Goal: Communication & Community: Answer question/provide support

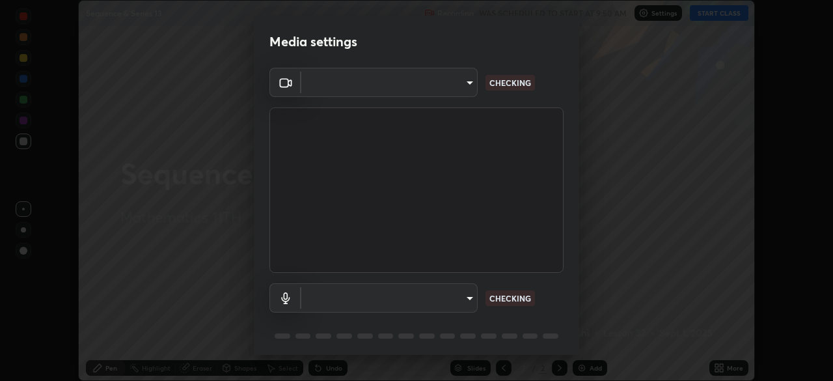
scroll to position [46, 0]
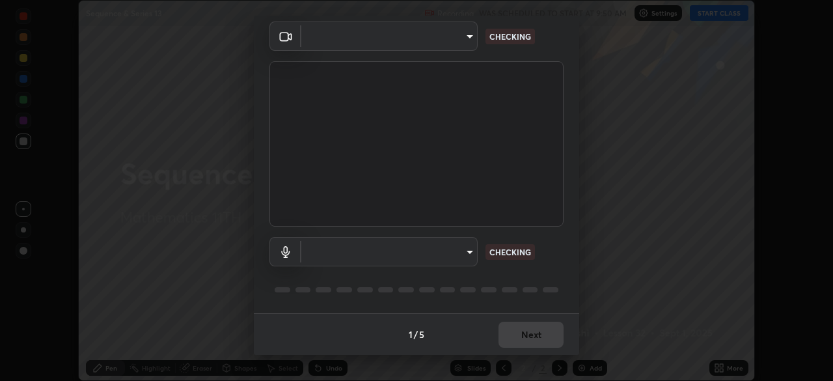
click at [467, 255] on body "Erase all Sequence & Series 13 Recording WAS SCHEDULED TO START AT 9:50 AM Sett…" at bounding box center [416, 190] width 833 height 381
type input "11003169108368e38ef5ee379f7502217d3510ab11d565feef9ef3f21df555de"
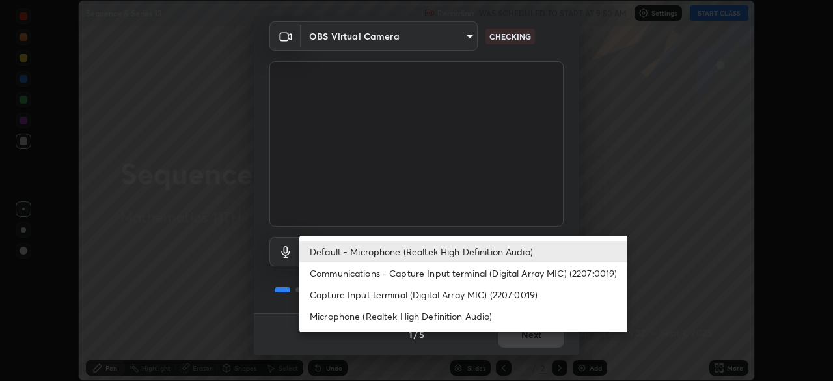
click at [453, 270] on li "Communications - Capture Input terminal (Digital Array MIC) (2207:0019)" at bounding box center [463, 272] width 328 height 21
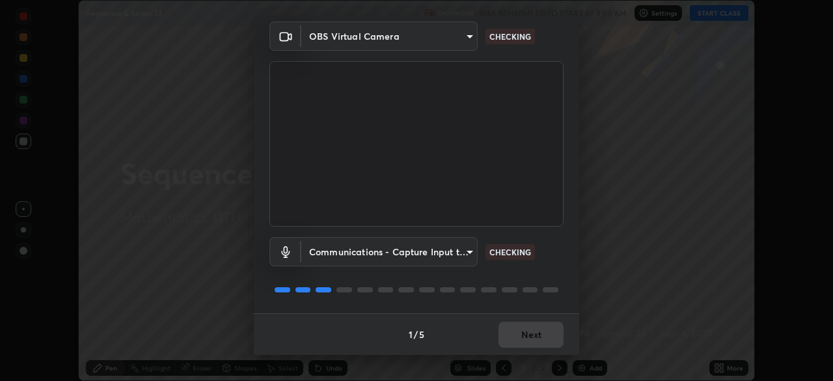
click at [459, 257] on body "Erase all Sequence & Series 13 Recording WAS SCHEDULED TO START AT 9:50 AM Sett…" at bounding box center [416, 190] width 833 height 381
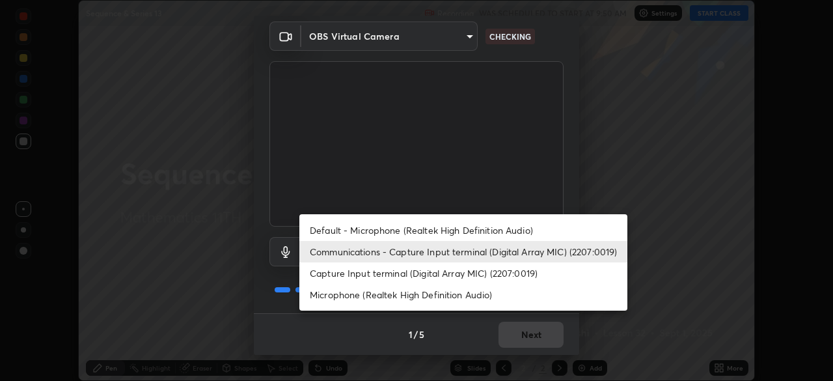
click at [469, 229] on li "Default - Microphone (Realtek High Definition Audio)" at bounding box center [463, 229] width 328 height 21
type input "default"
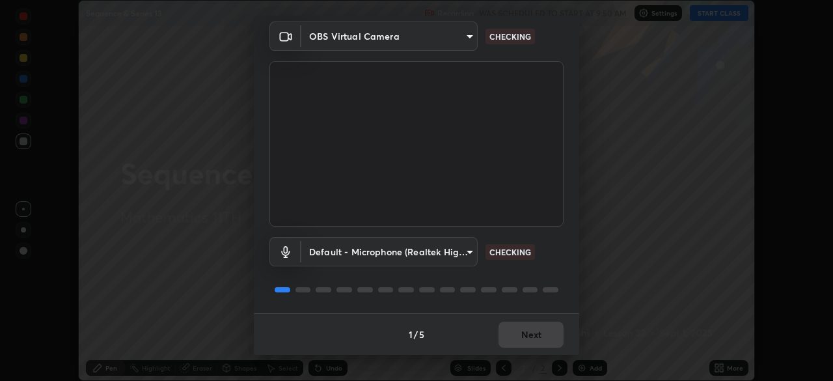
click at [534, 273] on div "Default - Microphone (Realtek High Definition Audio) default CHECKING" at bounding box center [416, 269] width 294 height 87
click at [555, 271] on div "Default - Microphone (Realtek High Definition Audio) default CHECKING" at bounding box center [416, 269] width 294 height 87
click at [556, 271] on div "Default - Microphone (Realtek High Definition Audio) default CHECKING" at bounding box center [416, 269] width 294 height 87
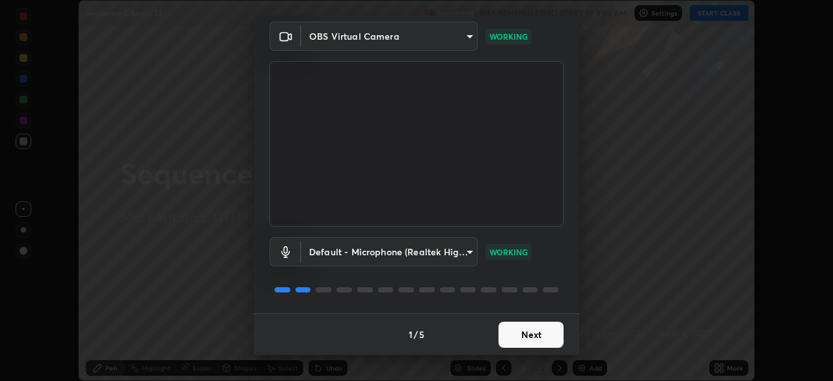
click at [556, 267] on div "Default - Microphone (Realtek High Definition Audio) default WORKING" at bounding box center [416, 269] width 294 height 87
click at [556, 269] on div "Default - Microphone (Realtek High Definition Audio) default WORKING" at bounding box center [416, 269] width 294 height 87
click at [557, 269] on div "Default - Microphone (Realtek High Definition Audio) default WORKING" at bounding box center [416, 269] width 294 height 87
click at [554, 269] on div "Default - Microphone (Realtek High Definition Audio) default WORKING" at bounding box center [416, 269] width 294 height 87
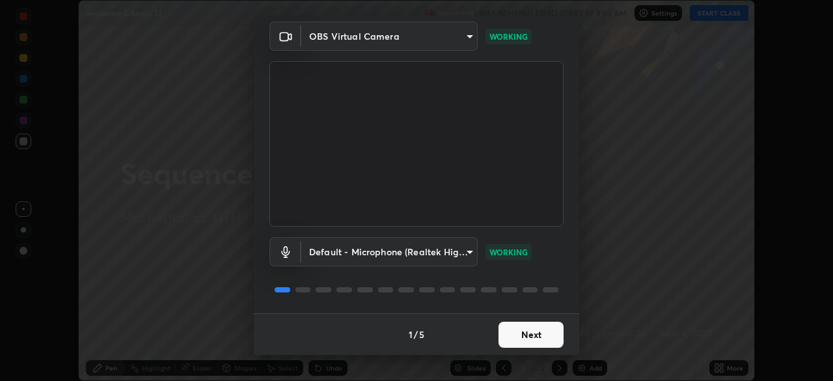
click at [528, 329] on button "Next" at bounding box center [530, 334] width 65 height 26
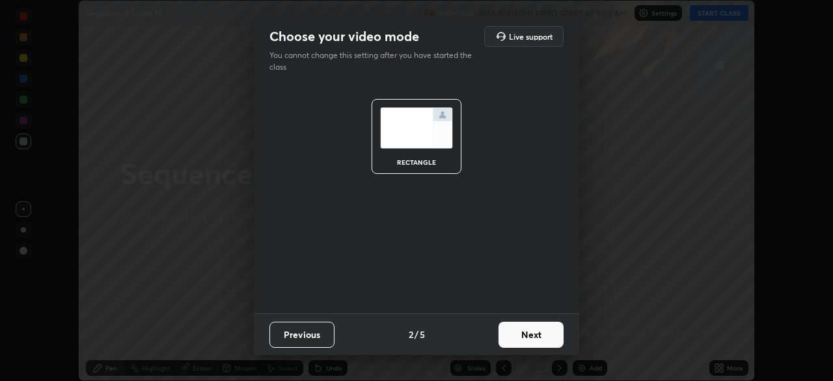
click at [532, 335] on button "Next" at bounding box center [530, 334] width 65 height 26
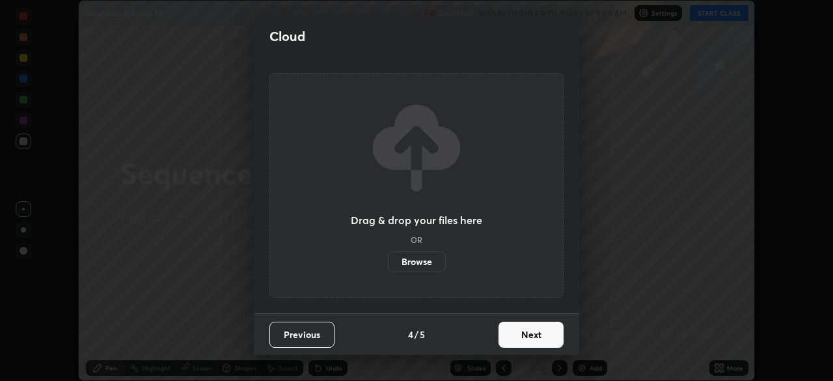
click at [537, 338] on button "Next" at bounding box center [530, 334] width 65 height 26
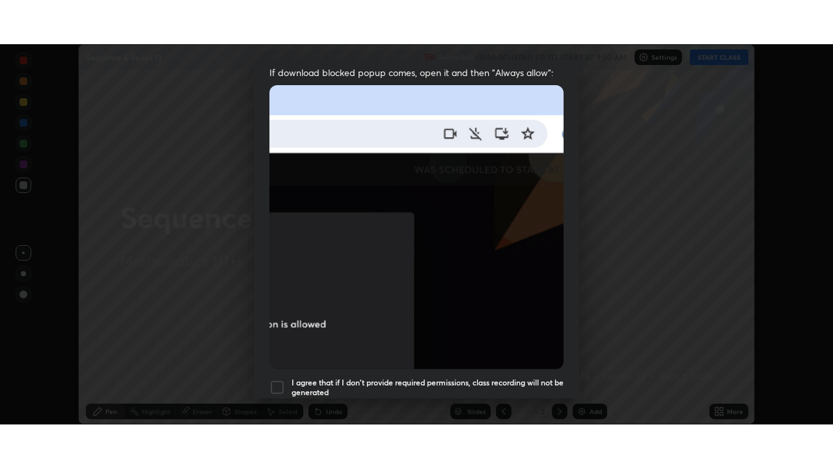
scroll to position [312, 0]
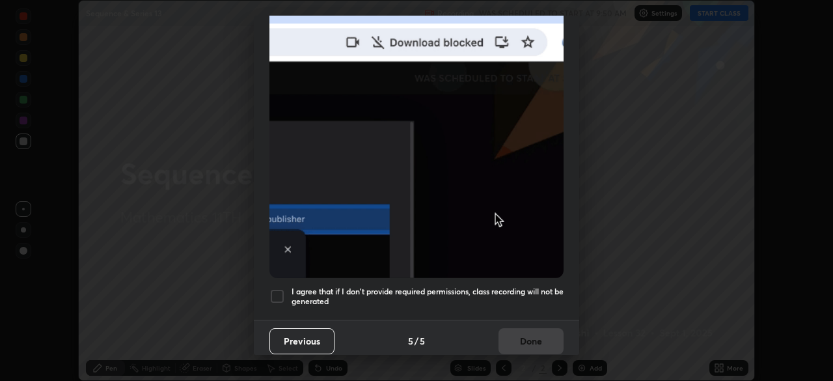
click at [285, 291] on div "I agree that if I don't provide required permissions, class recording will not …" at bounding box center [416, 296] width 294 height 16
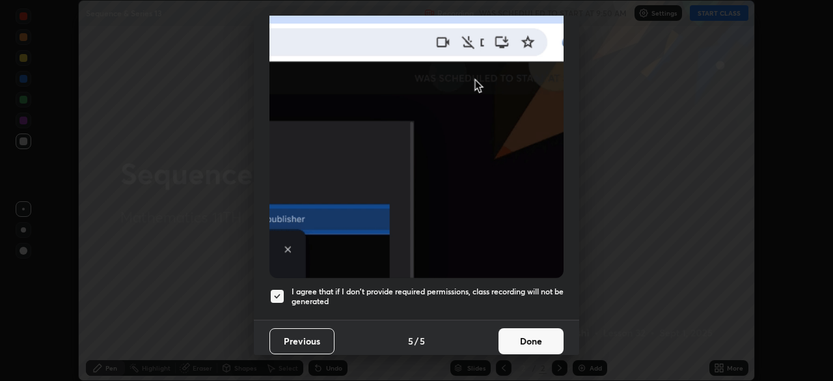
click at [517, 334] on button "Done" at bounding box center [530, 341] width 65 height 26
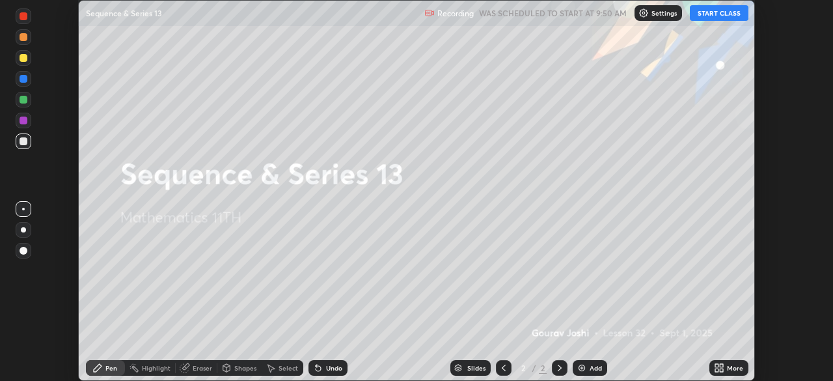
click at [711, 20] on button "START CLASS" at bounding box center [719, 13] width 59 height 16
click at [721, 365] on icon at bounding box center [721, 365] width 3 height 3
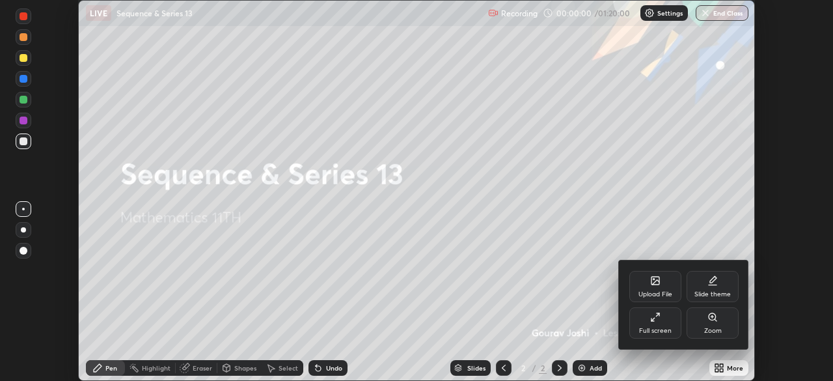
click at [668, 327] on div "Full screen" at bounding box center [655, 330] width 33 height 7
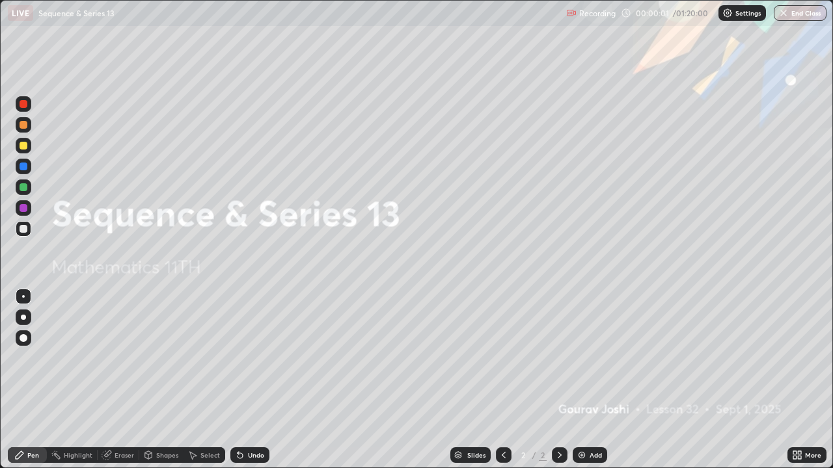
scroll to position [468, 833]
click at [591, 380] on div "Add" at bounding box center [596, 455] width 12 height 7
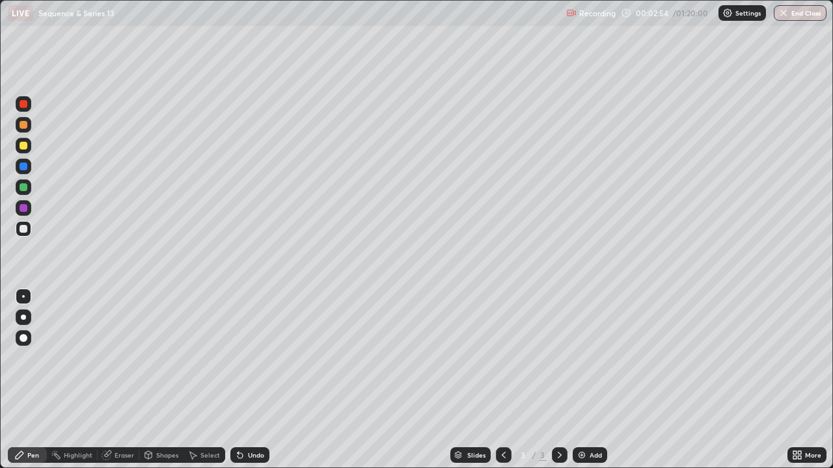
click at [23, 167] on div at bounding box center [24, 167] width 8 height 8
click at [23, 146] on div at bounding box center [24, 146] width 8 height 8
click at [23, 109] on div at bounding box center [24, 104] width 16 height 16
click at [18, 169] on div at bounding box center [24, 167] width 16 height 16
click at [22, 224] on div at bounding box center [24, 229] width 16 height 16
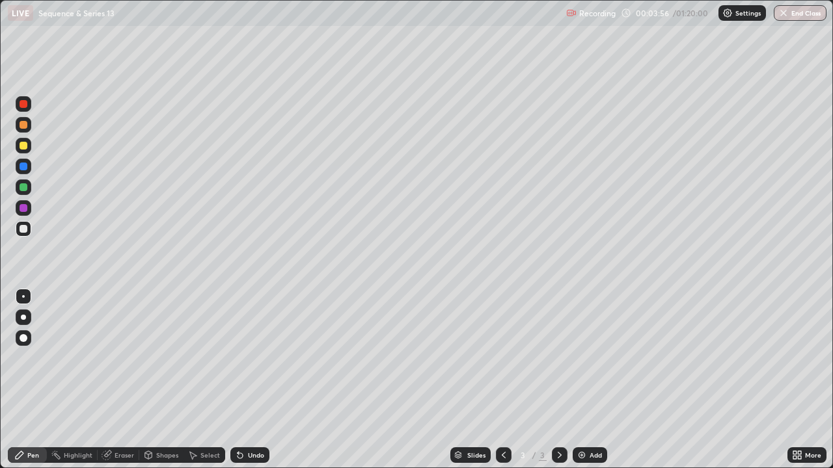
click at [20, 191] on div at bounding box center [24, 188] width 16 height 16
click at [22, 165] on div at bounding box center [24, 167] width 8 height 8
click at [23, 147] on div at bounding box center [24, 146] width 8 height 8
click at [579, 72] on icon at bounding box center [584, 76] width 10 height 10
click at [21, 165] on div at bounding box center [24, 167] width 8 height 8
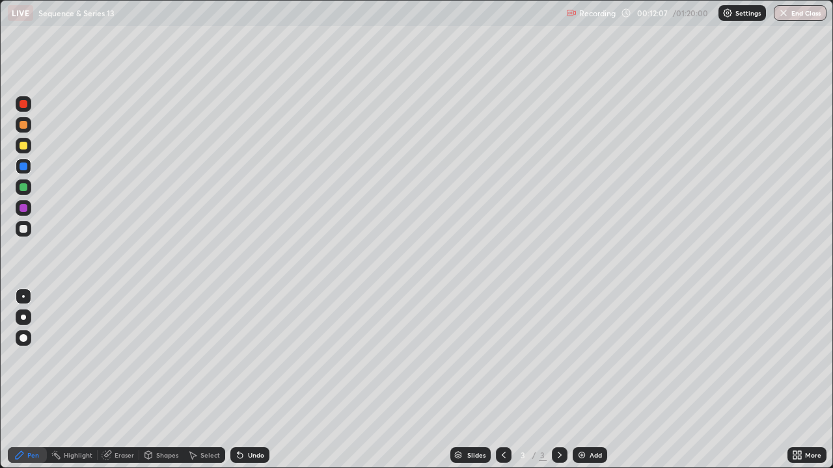
click at [24, 107] on div at bounding box center [24, 104] width 8 height 8
click at [28, 129] on div at bounding box center [24, 125] width 16 height 16
click at [592, 380] on div "Add" at bounding box center [590, 456] width 34 height 16
click at [23, 232] on div at bounding box center [24, 229] width 8 height 8
click at [169, 380] on div "Shapes" at bounding box center [167, 455] width 22 height 7
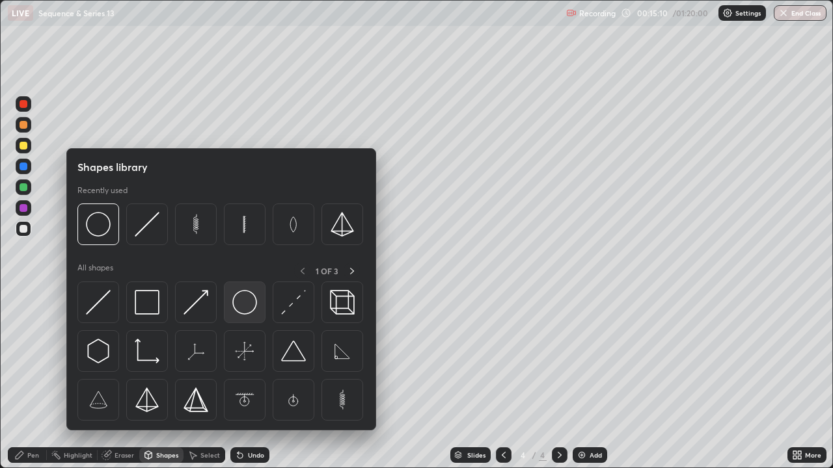
click at [241, 305] on img at bounding box center [244, 302] width 25 height 25
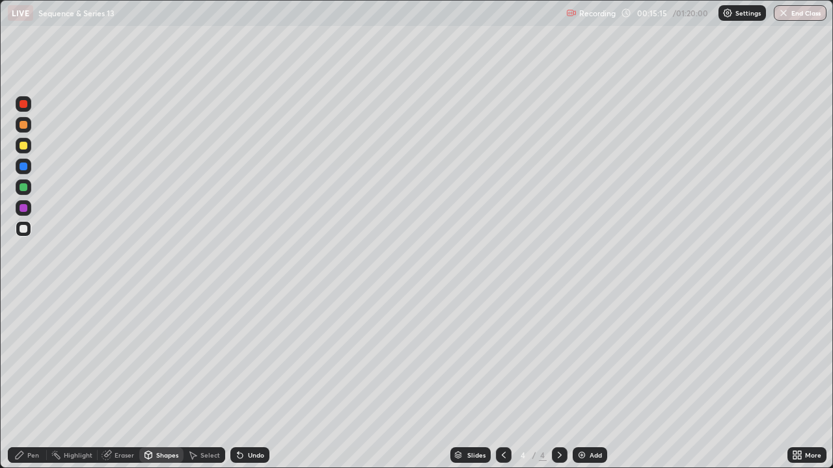
click at [164, 380] on div "Shapes" at bounding box center [167, 455] width 22 height 7
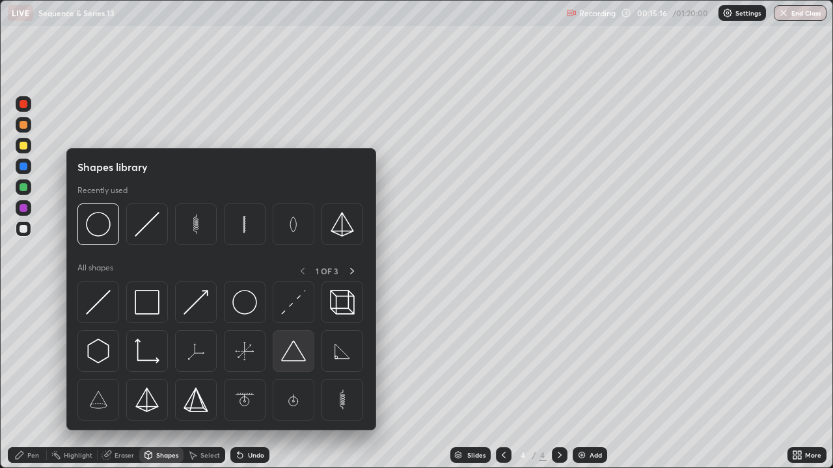
click at [287, 358] on img at bounding box center [293, 351] width 25 height 25
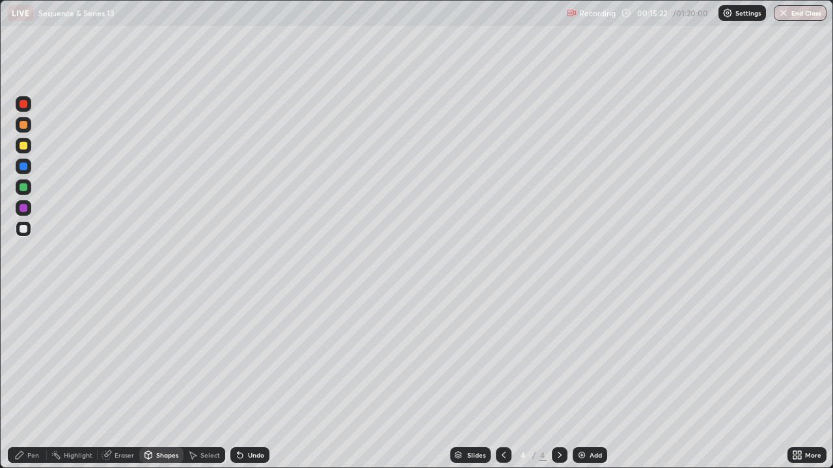
click at [209, 380] on div "Select" at bounding box center [210, 455] width 20 height 7
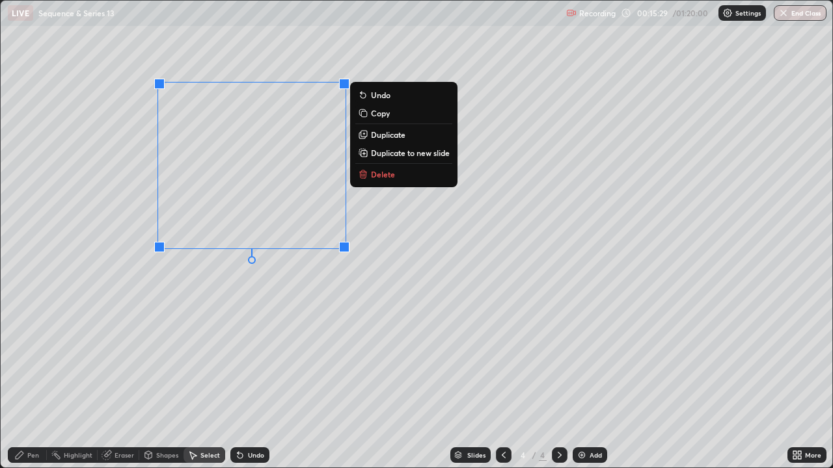
click at [293, 328] on div "0 ° Undo Copy Duplicate Duplicate to new slide Delete" at bounding box center [417, 234] width 832 height 467
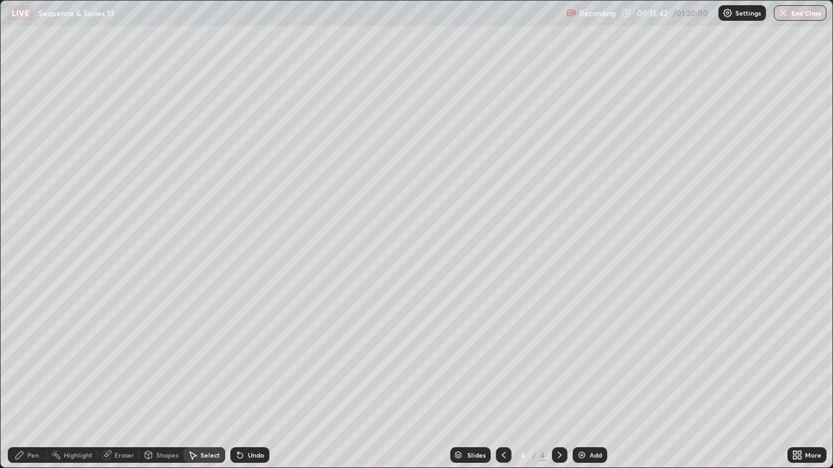
click at [28, 380] on div "Pen" at bounding box center [27, 456] width 39 height 16
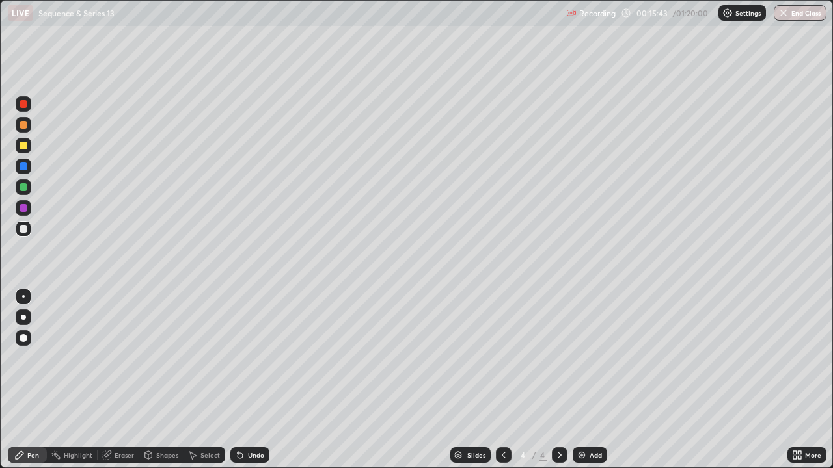
click at [24, 163] on div at bounding box center [24, 167] width 8 height 8
click at [21, 105] on div at bounding box center [24, 104] width 8 height 8
click at [163, 380] on div "Shapes" at bounding box center [167, 455] width 22 height 7
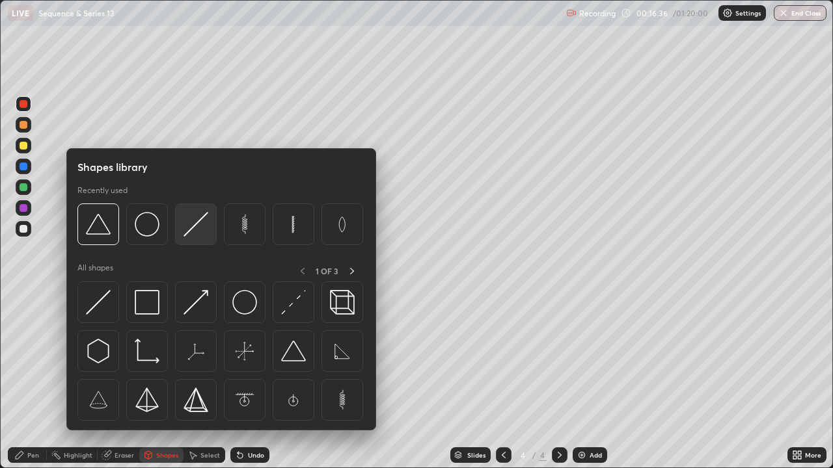
click at [189, 234] on img at bounding box center [195, 224] width 25 height 25
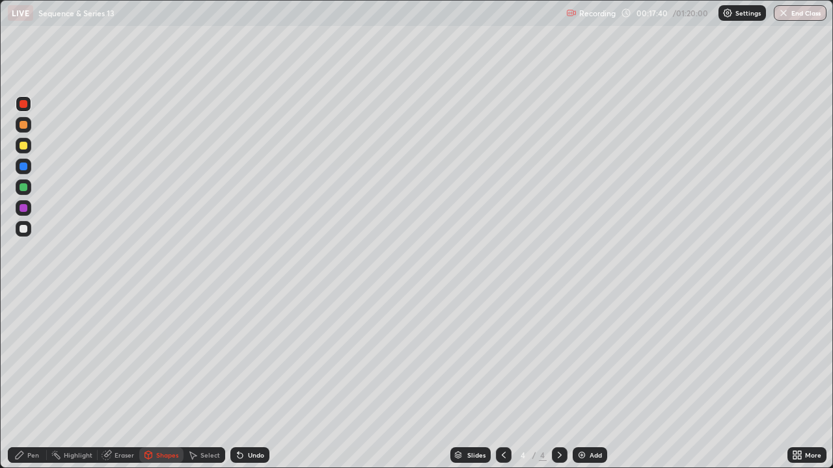
click at [22, 185] on div at bounding box center [24, 187] width 8 height 8
click at [31, 380] on div "Pen" at bounding box center [33, 455] width 12 height 7
click at [27, 226] on div at bounding box center [24, 229] width 8 height 8
click at [248, 380] on div "Undo" at bounding box center [256, 455] width 16 height 7
click at [244, 380] on div "Undo" at bounding box center [249, 456] width 39 height 16
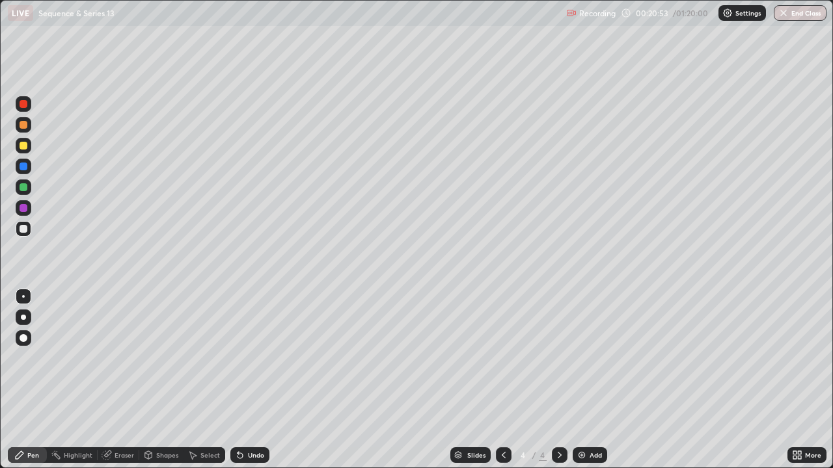
click at [241, 380] on icon at bounding box center [240, 455] width 10 height 10
click at [238, 380] on icon at bounding box center [240, 456] width 5 height 5
click at [235, 380] on icon at bounding box center [240, 455] width 10 height 10
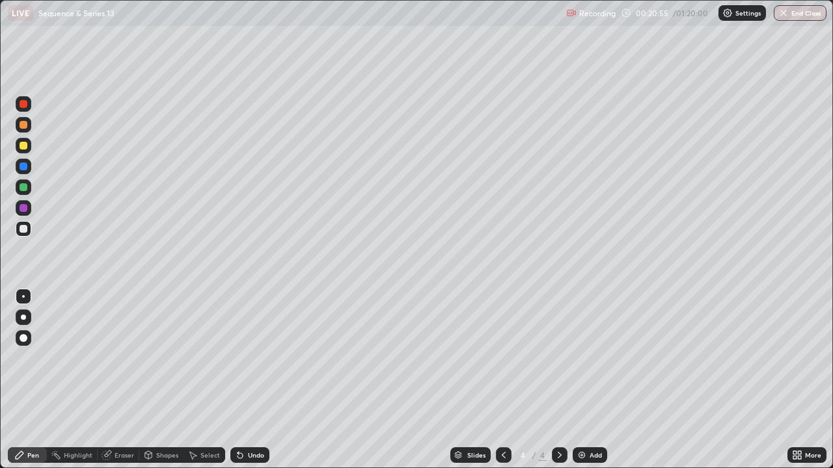
click at [235, 380] on icon at bounding box center [240, 455] width 10 height 10
click at [238, 380] on icon at bounding box center [240, 456] width 5 height 5
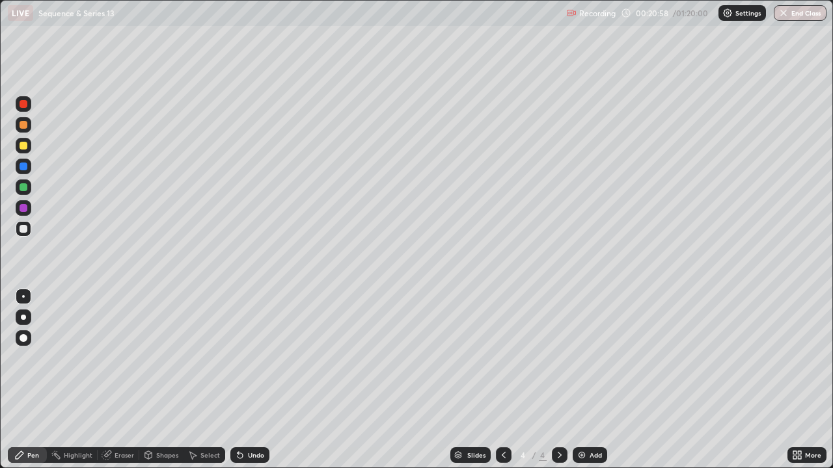
click at [238, 380] on icon at bounding box center [238, 452] width 1 height 1
click at [243, 380] on icon at bounding box center [240, 455] width 10 height 10
click at [583, 380] on img at bounding box center [582, 455] width 10 height 10
click at [25, 106] on div at bounding box center [24, 104] width 8 height 8
click at [161, 380] on div "Shapes" at bounding box center [167, 455] width 22 height 7
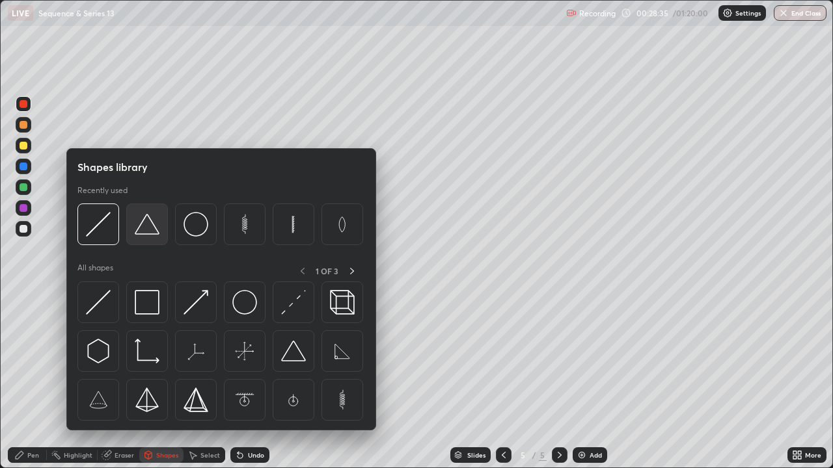
click at [156, 235] on img at bounding box center [147, 224] width 25 height 25
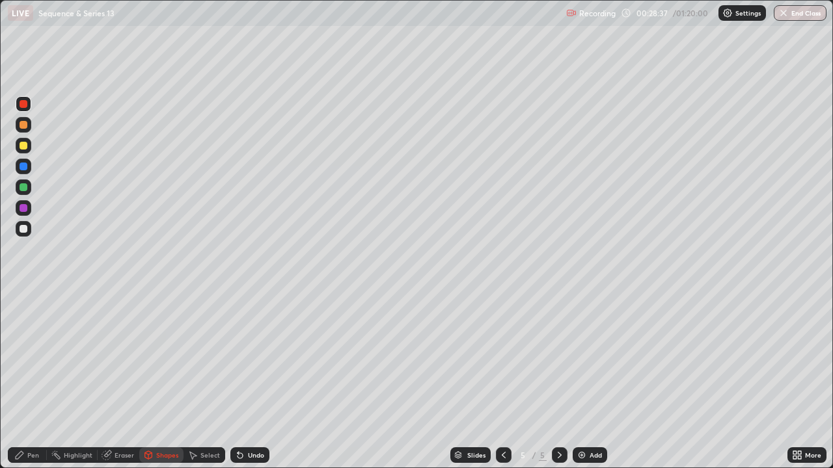
click at [244, 380] on div "Undo" at bounding box center [249, 456] width 39 height 16
click at [25, 171] on div at bounding box center [24, 167] width 16 height 16
click at [25, 190] on div at bounding box center [24, 187] width 8 height 8
click at [25, 380] on div "Pen" at bounding box center [27, 456] width 39 height 16
click at [25, 159] on div at bounding box center [24, 167] width 16 height 16
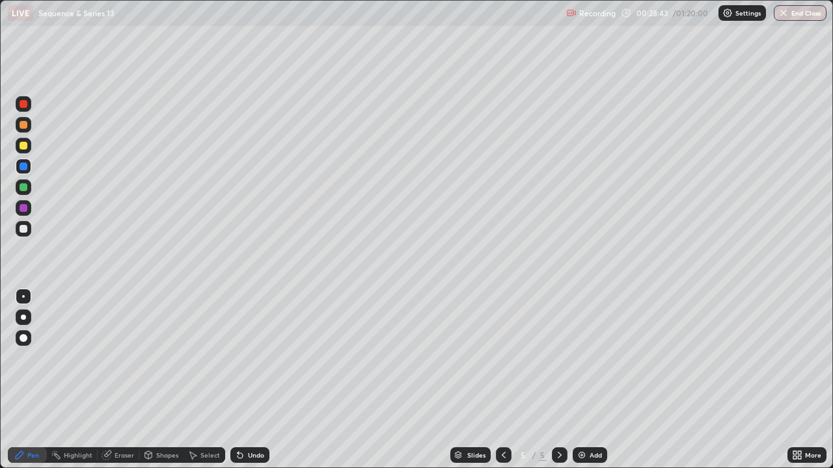
click at [26, 144] on div at bounding box center [24, 146] width 8 height 8
click at [23, 111] on div at bounding box center [24, 104] width 16 height 16
click at [25, 103] on div at bounding box center [24, 104] width 8 height 8
click at [28, 223] on div at bounding box center [24, 229] width 16 height 16
click at [26, 172] on div at bounding box center [24, 167] width 16 height 16
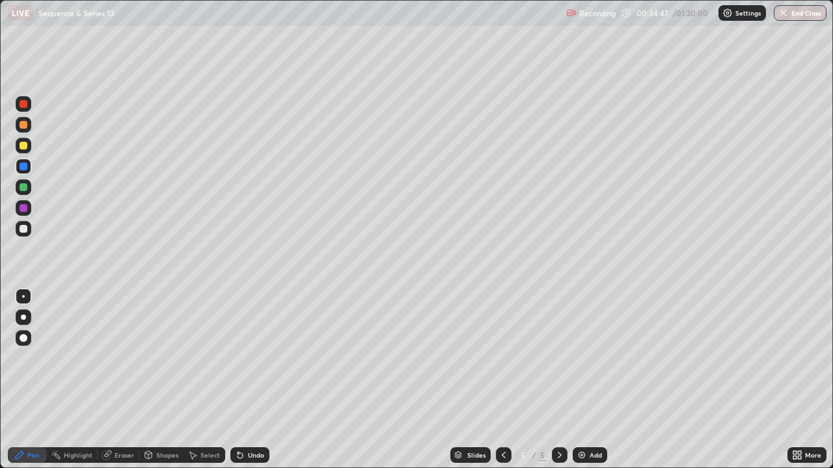
click at [581, 380] on img at bounding box center [582, 455] width 10 height 10
click at [24, 232] on div at bounding box center [24, 229] width 8 height 8
click at [22, 169] on div at bounding box center [24, 167] width 8 height 8
click at [587, 380] on div "Add" at bounding box center [590, 456] width 34 height 16
click at [120, 380] on div "Eraser" at bounding box center [125, 455] width 20 height 7
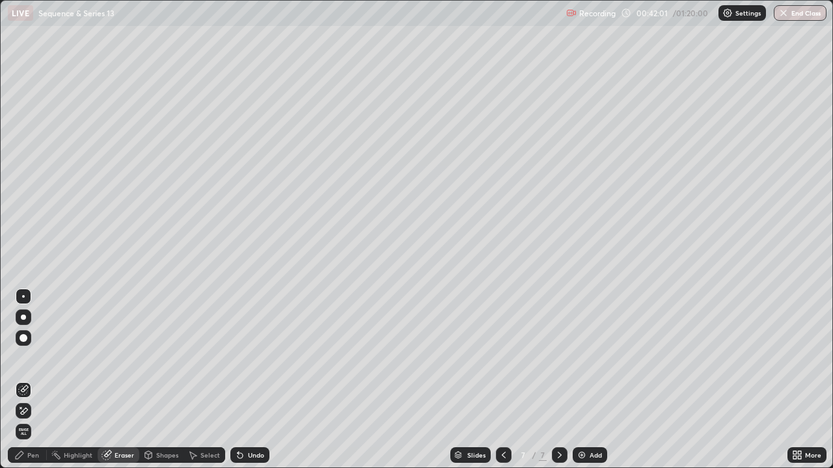
click at [124, 380] on div "Eraser" at bounding box center [125, 455] width 20 height 7
click at [36, 380] on div "Pen" at bounding box center [33, 455] width 12 height 7
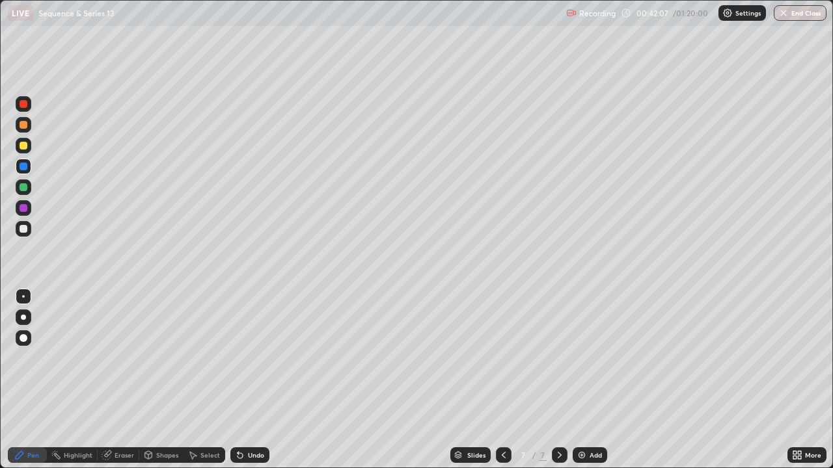
click at [18, 228] on div at bounding box center [24, 229] width 16 height 16
click at [584, 380] on img at bounding box center [582, 455] width 10 height 10
click at [29, 148] on div at bounding box center [24, 146] width 16 height 16
click at [27, 171] on div at bounding box center [24, 167] width 16 height 16
click at [23, 211] on div at bounding box center [24, 208] width 8 height 8
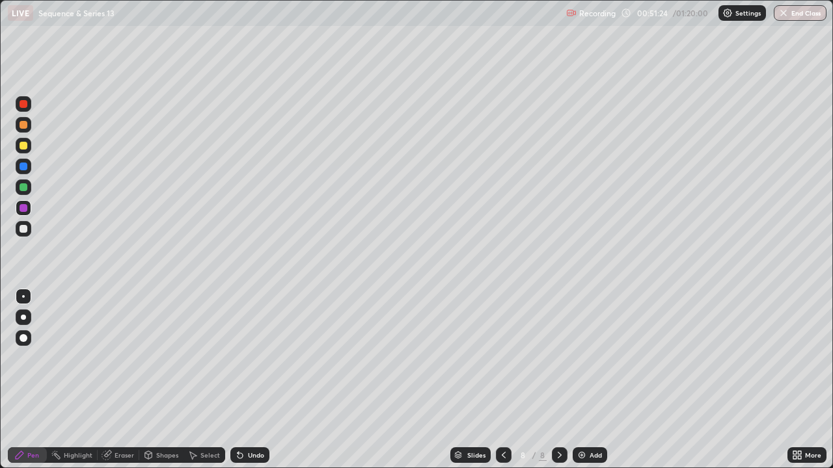
click at [24, 234] on div at bounding box center [24, 229] width 16 height 16
click at [122, 380] on div "Eraser" at bounding box center [125, 455] width 20 height 7
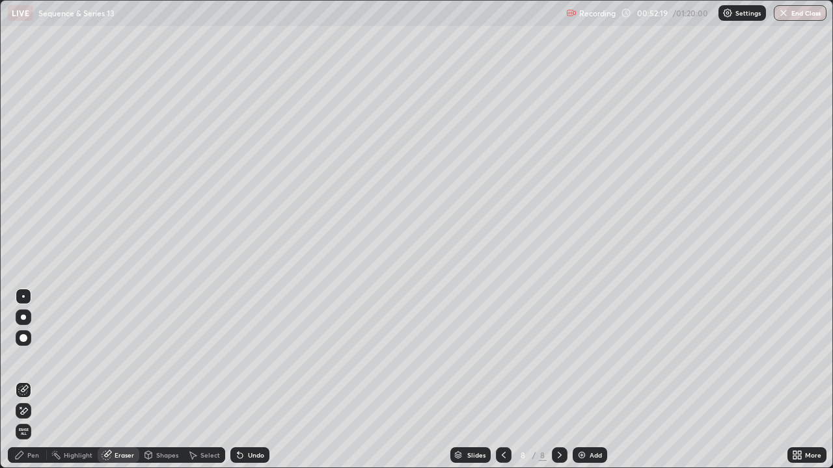
click at [26, 380] on div "Pen" at bounding box center [27, 456] width 39 height 16
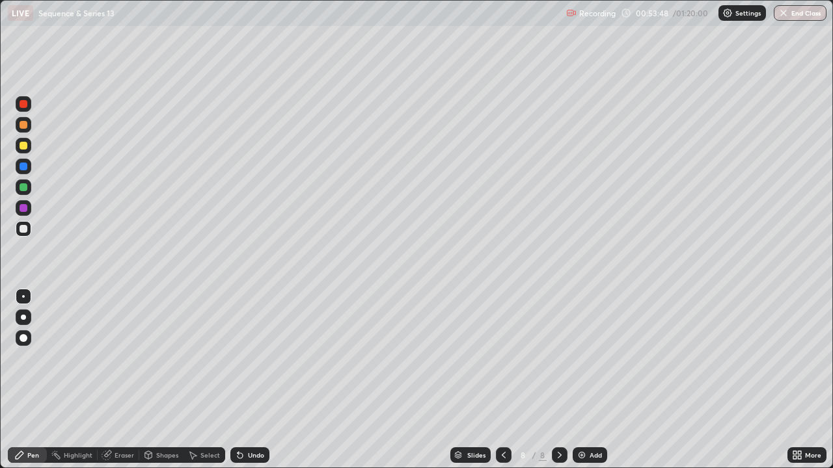
click at [584, 380] on img at bounding box center [582, 455] width 10 height 10
click at [21, 230] on div at bounding box center [24, 229] width 8 height 8
click at [22, 124] on div at bounding box center [24, 125] width 8 height 8
click at [27, 127] on div at bounding box center [24, 125] width 8 height 8
click at [25, 103] on div at bounding box center [24, 104] width 8 height 8
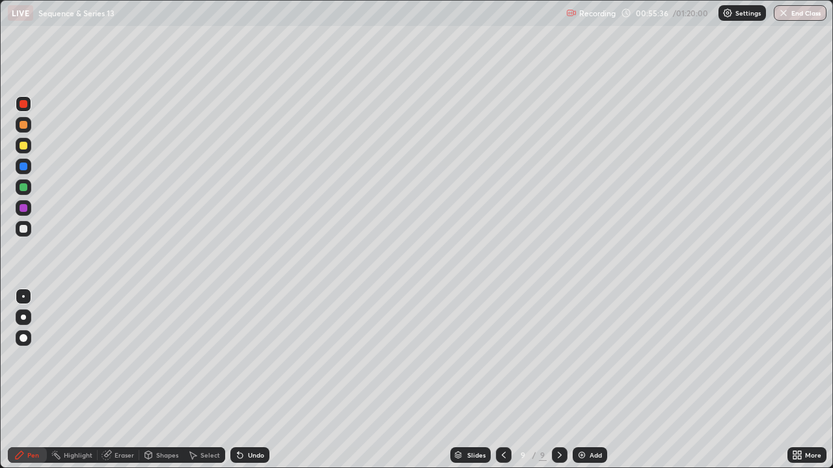
click at [18, 169] on div at bounding box center [24, 167] width 16 height 16
click at [19, 152] on div at bounding box center [24, 146] width 16 height 16
click at [23, 230] on div at bounding box center [24, 229] width 8 height 8
click at [260, 380] on div "Undo" at bounding box center [256, 455] width 16 height 7
click at [254, 380] on div "Undo" at bounding box center [256, 455] width 16 height 7
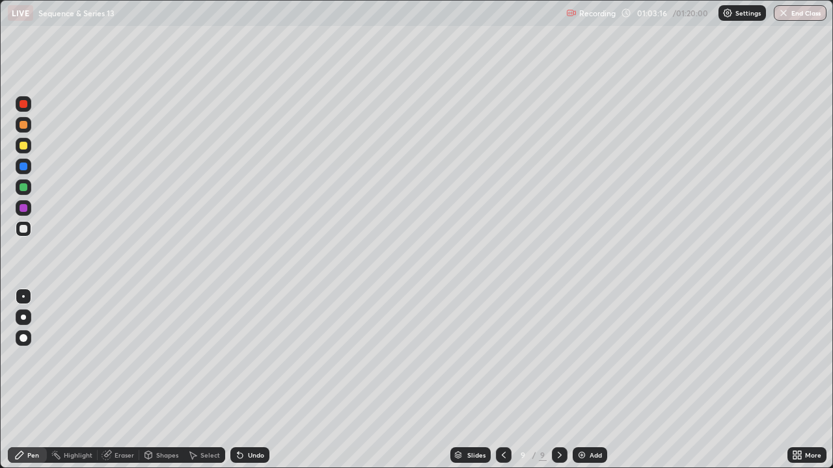
click at [584, 380] on img at bounding box center [582, 455] width 10 height 10
click at [23, 167] on div at bounding box center [24, 167] width 8 height 8
click at [786, 18] on img "button" at bounding box center [783, 13] width 10 height 10
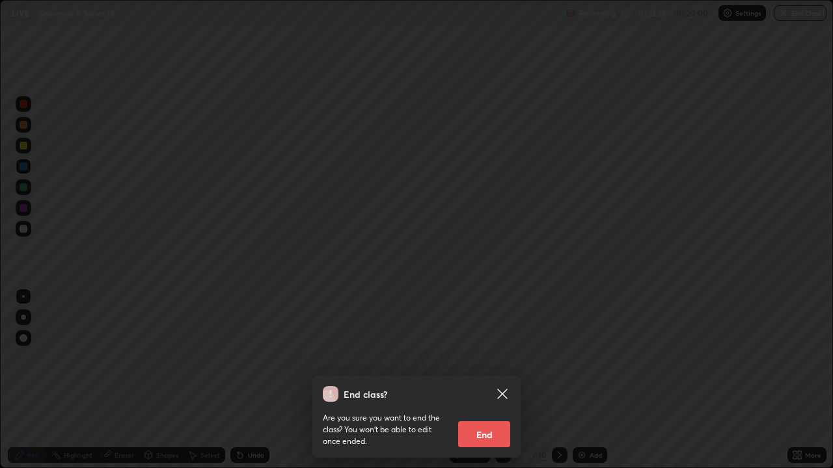
click at [476, 380] on button "End" at bounding box center [484, 435] width 52 height 26
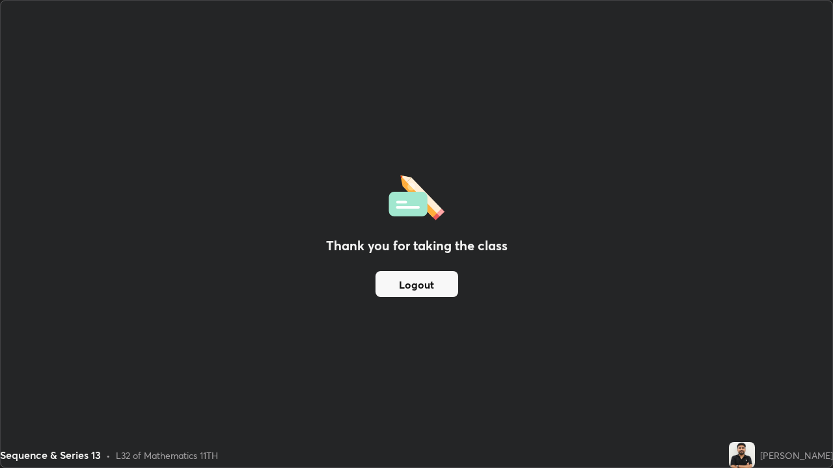
click at [401, 290] on button "Logout" at bounding box center [416, 284] width 83 height 26
